Goal: Task Accomplishment & Management: Manage account settings

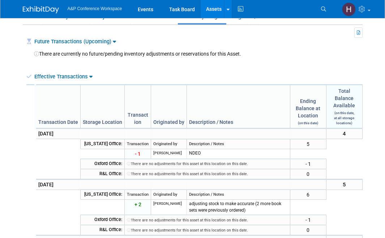
scroll to position [144, 0]
click at [176, 11] on link "Task Board" at bounding box center [182, 9] width 36 height 18
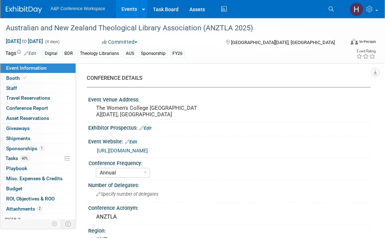
select select "Annual"
select select "Level 3"
select select "Sponsorship"
select select "Libraries"
select select "Bloomsbury Digital Resources"
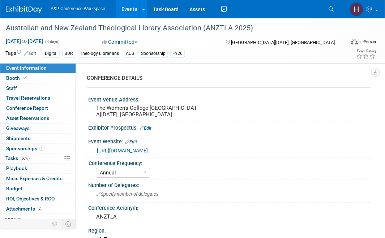
select select "[PERSON_NAME]"
select select "BDR Product Awareness and Trial Generation​"
click at [46, 157] on link "60% Tasks 60%" at bounding box center [37, 159] width 75 height 10
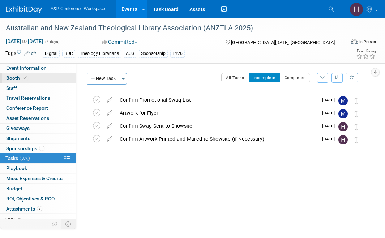
click at [38, 77] on link "Booth" at bounding box center [37, 78] width 75 height 10
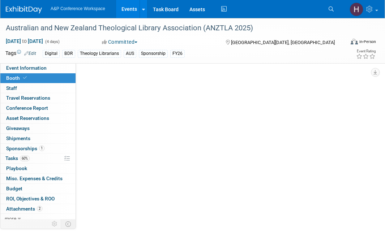
select select "DIGI"
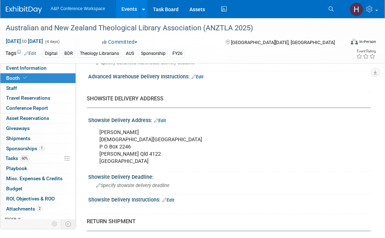
scroll to position [423, 0]
click at [122, 160] on div "Stephen Morton Christian Heritage College P O Box 2246 Mansfield BC Qld 4122 Au…" at bounding box center [203, 146] width 218 height 43
click at [116, 160] on div "Stephen Morton Christian Heritage College P O Box 2246 Mansfield BC Qld 4122 Au…" at bounding box center [203, 146] width 218 height 43
click at [113, 158] on div "Stephen Morton Christian Heritage College P O Box 2246 Mansfield BC Qld 4122 Au…" at bounding box center [203, 146] width 218 height 43
click at [159, 121] on link "Edit" at bounding box center [160, 120] width 12 height 5
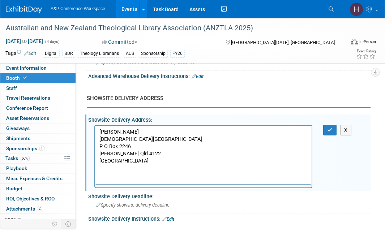
scroll to position [0, 0]
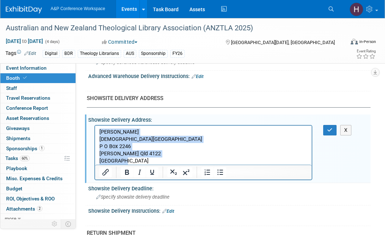
drag, startPoint x: 100, startPoint y: 132, endPoint x: 129, endPoint y: 160, distance: 40.4
click at [130, 160] on p "Stephen Morton Christian Heritage College P O Box 2246 Mansfield BC Qld 4122 Au…" at bounding box center [203, 146] width 208 height 36
copy p "Stephen Morton Christian Heritage College P O Box 2246 Mansfield BC Qld 4122 Au…"
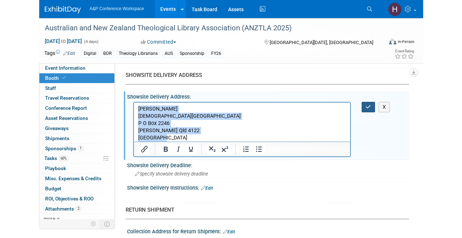
scroll to position [445, 0]
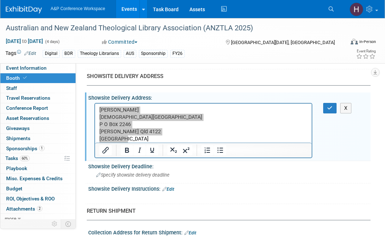
click at [329, 113] on div "Stephen Morton Christian Heritage College P O Box 2246 Mansfield BC Qld 4122 Au…" at bounding box center [229, 130] width 282 height 58
click at [329, 111] on button "button" at bounding box center [329, 108] width 13 height 10
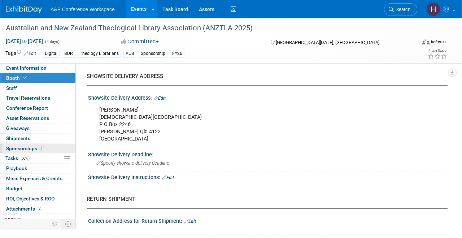
click at [41, 146] on span "1" at bounding box center [41, 148] width 5 height 5
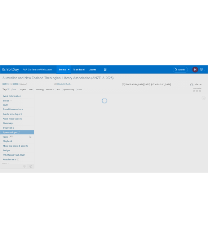
scroll to position [0, 0]
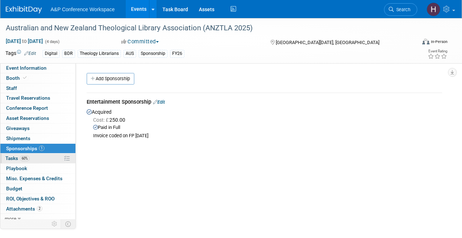
click at [36, 157] on link "60% Tasks 60%" at bounding box center [37, 159] width 75 height 10
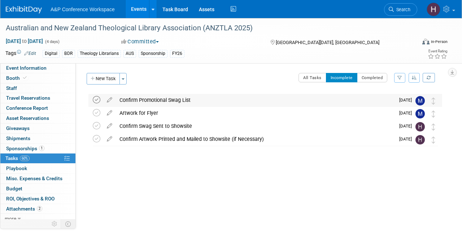
click at [95, 99] on icon at bounding box center [97, 100] width 8 height 8
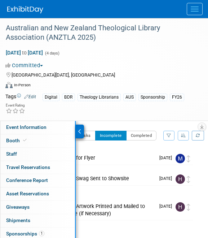
click at [191, 12] on button "Menu" at bounding box center [195, 9] width 16 height 12
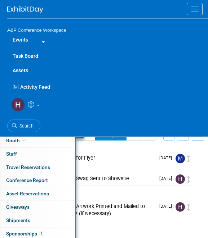
click at [29, 58] on link "Task Board" at bounding box center [107, 56] width 201 height 14
